Goal: Task Accomplishment & Management: Complete application form

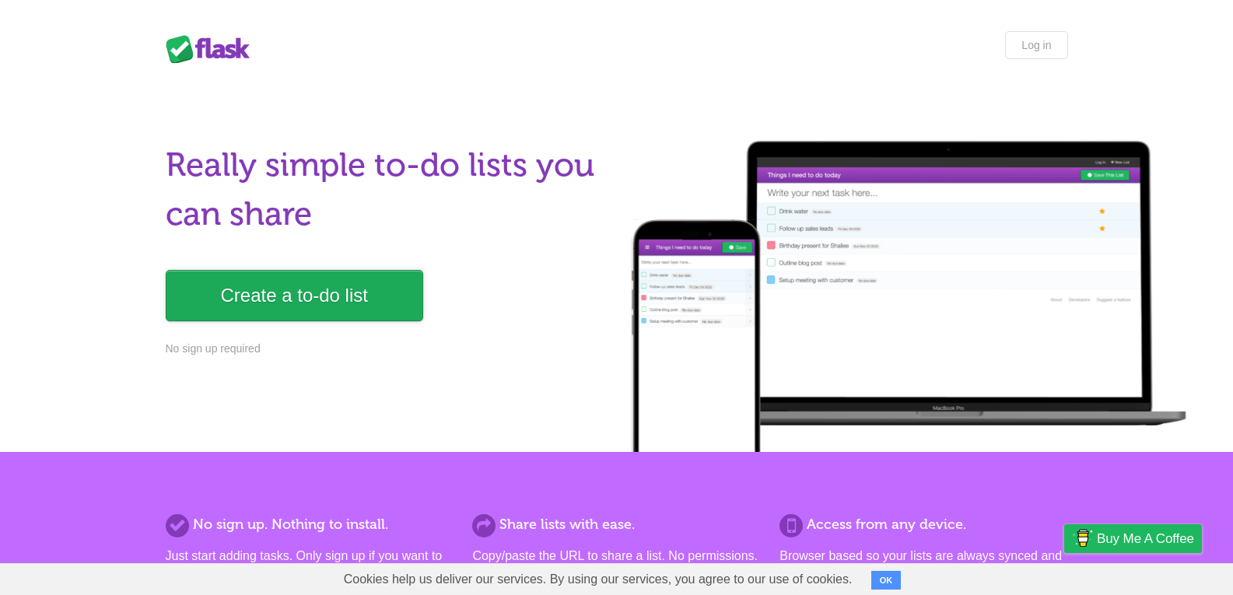
click at [201, 282] on link "Create a to-do list" at bounding box center [295, 295] width 258 height 51
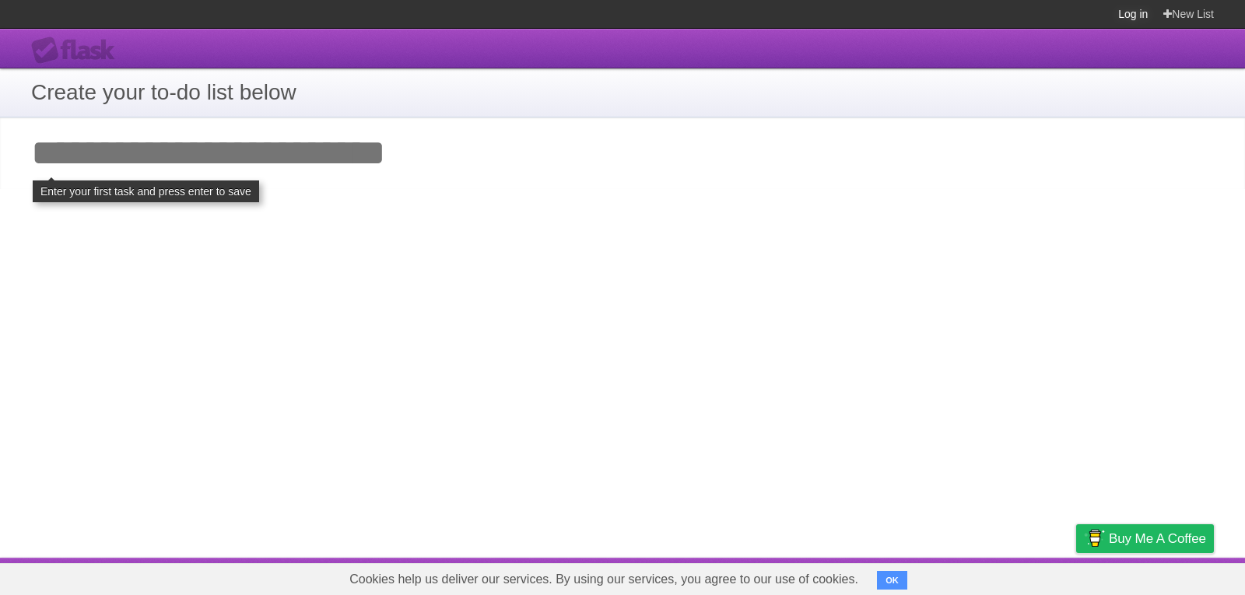
click at [1139, 9] on link "Log in" at bounding box center [1133, 14] width 30 height 28
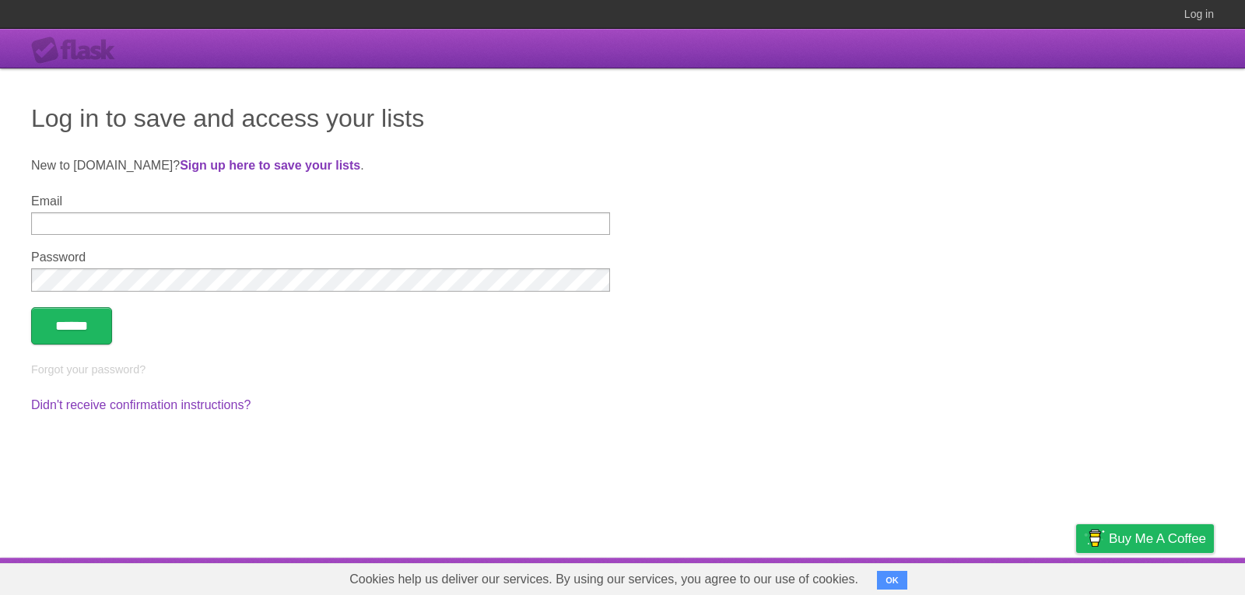
click at [375, 219] on input "Email" at bounding box center [320, 223] width 579 height 23
type input "*"
